Goal: Task Accomplishment & Management: Use online tool/utility

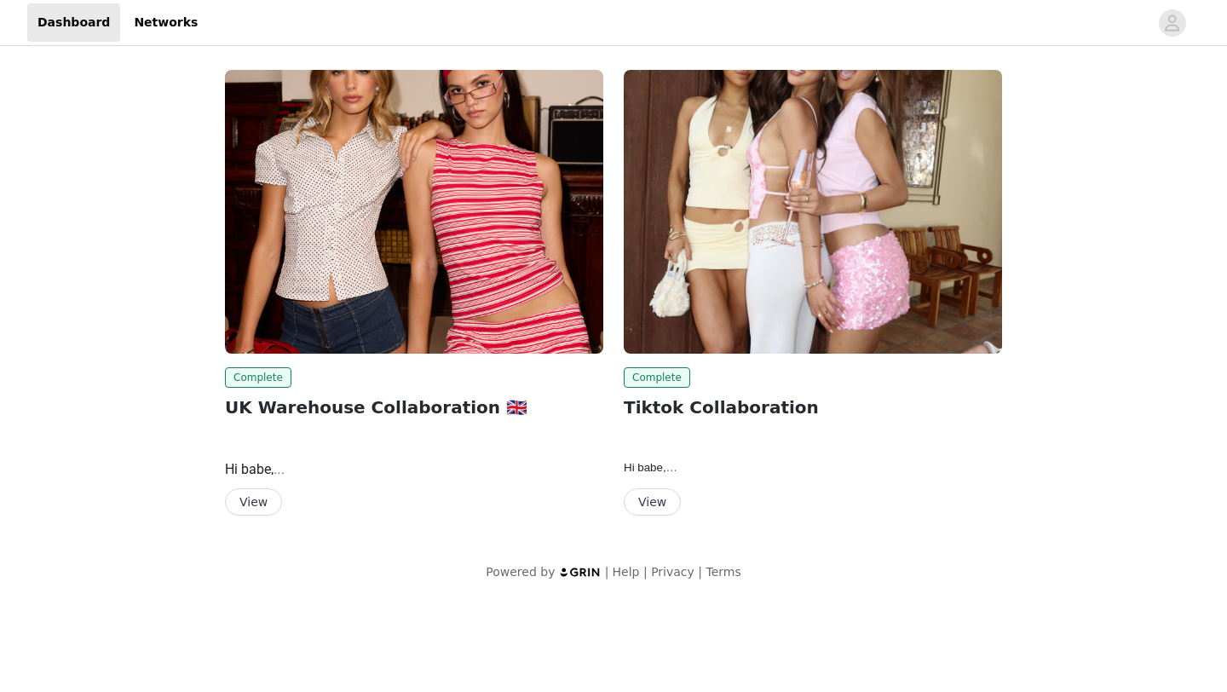
click at [265, 488] on button "View" at bounding box center [253, 501] width 57 height 27
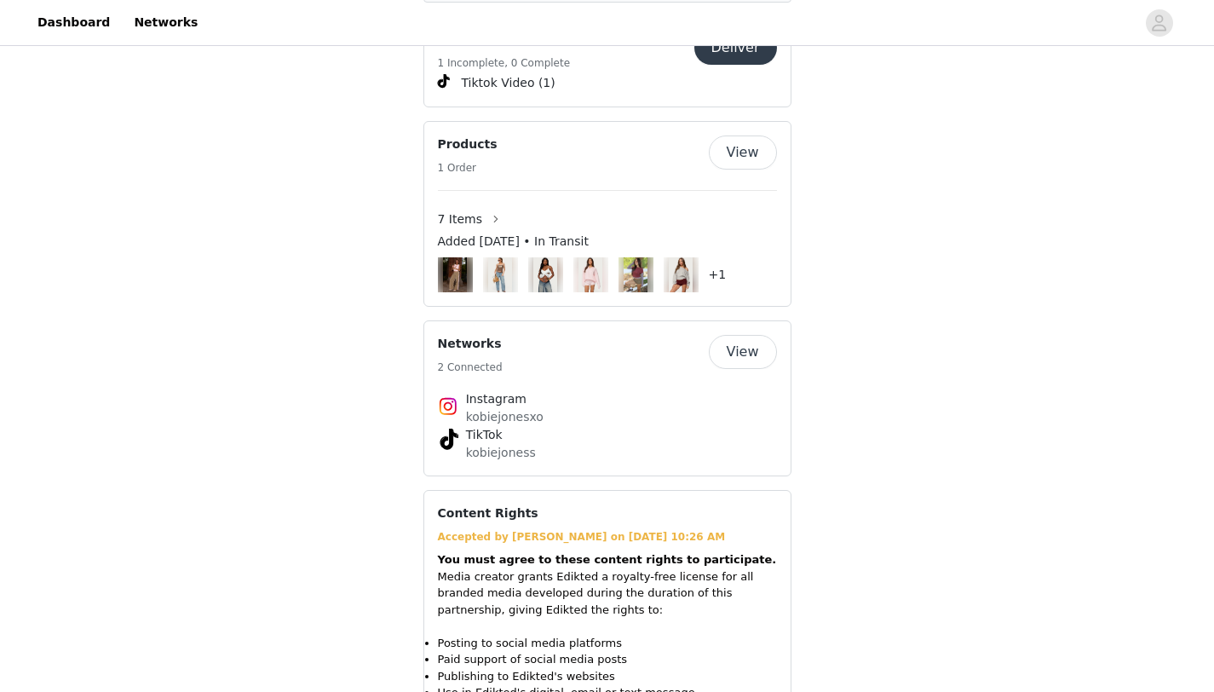
scroll to position [1115, 0]
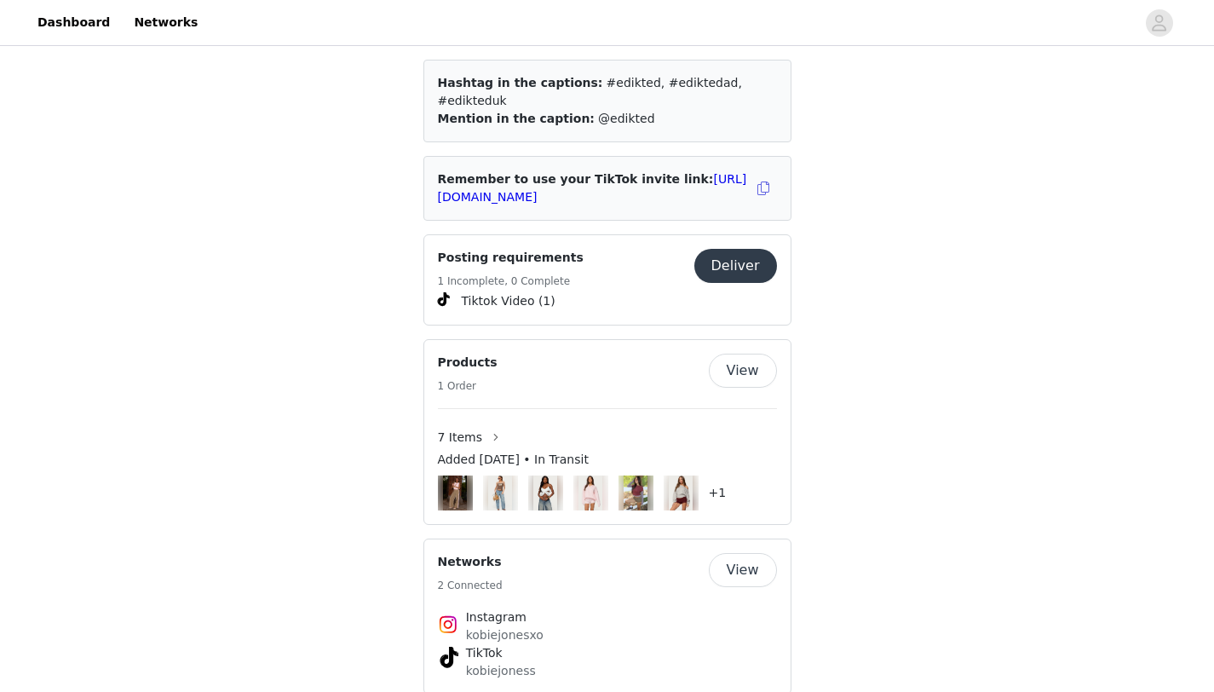
click at [724, 256] on button "Deliver" at bounding box center [736, 266] width 83 height 34
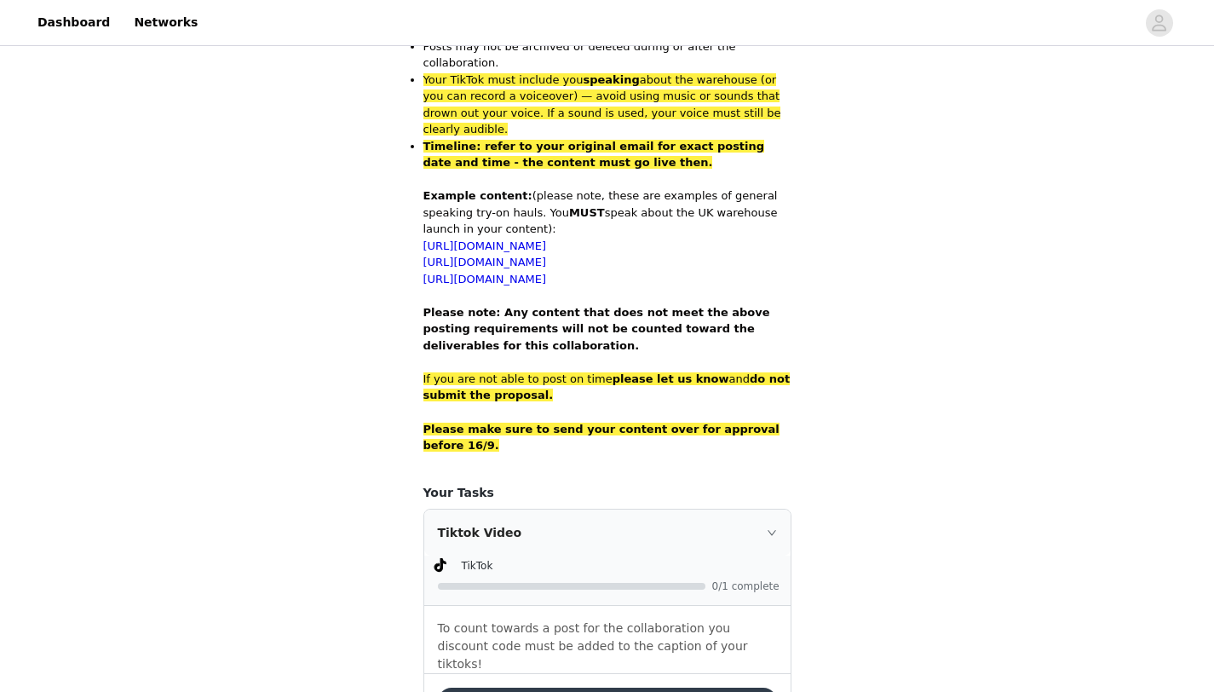
scroll to position [1113, 0]
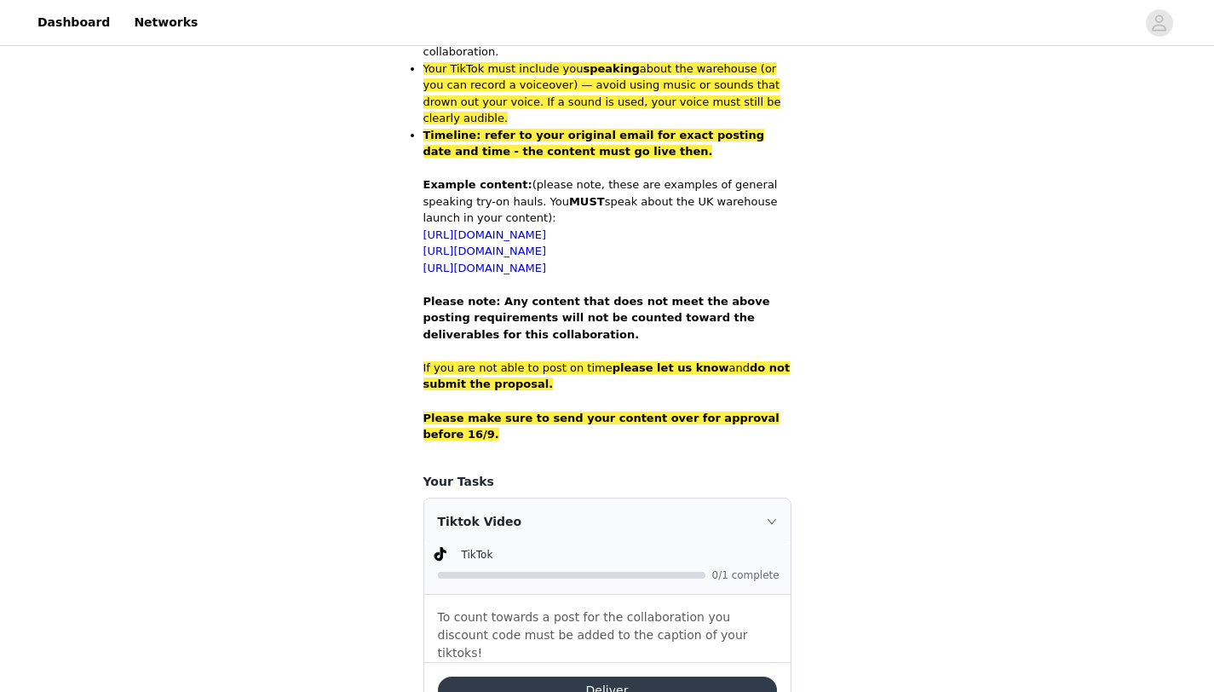
click at [606, 677] on button "Deliver" at bounding box center [607, 690] width 339 height 27
